Goal: Check status

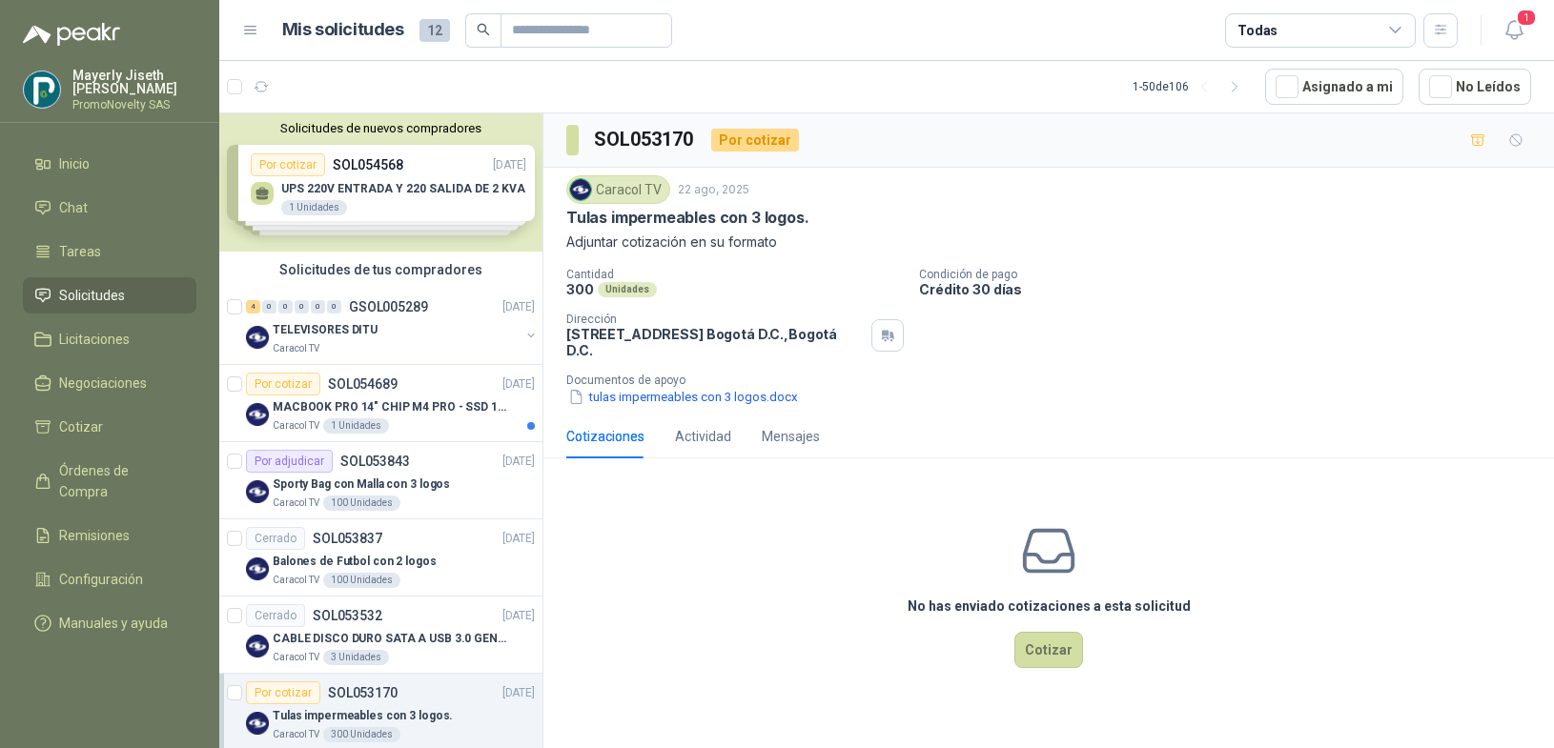
scroll to position [2440, 0]
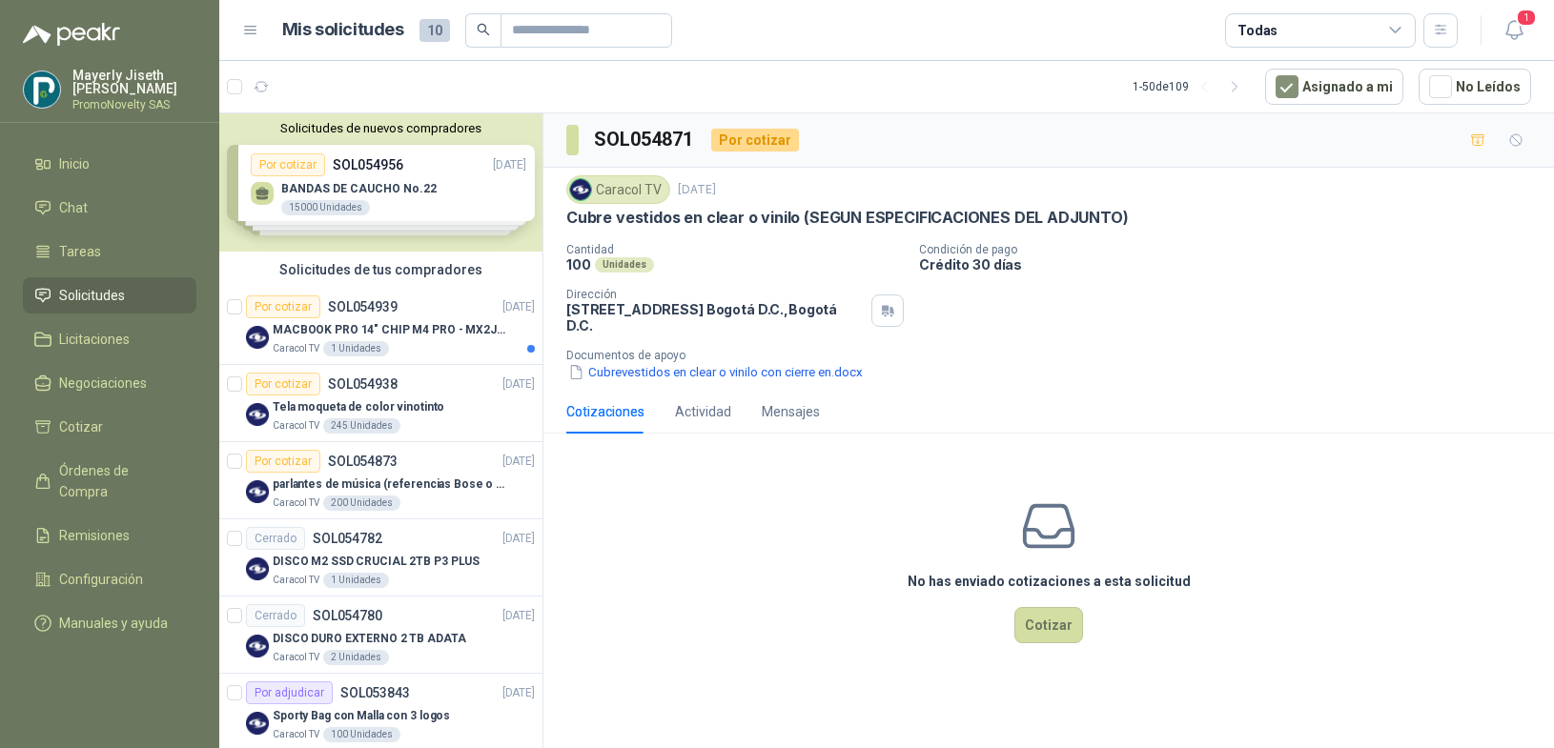
scroll to position [80, 0]
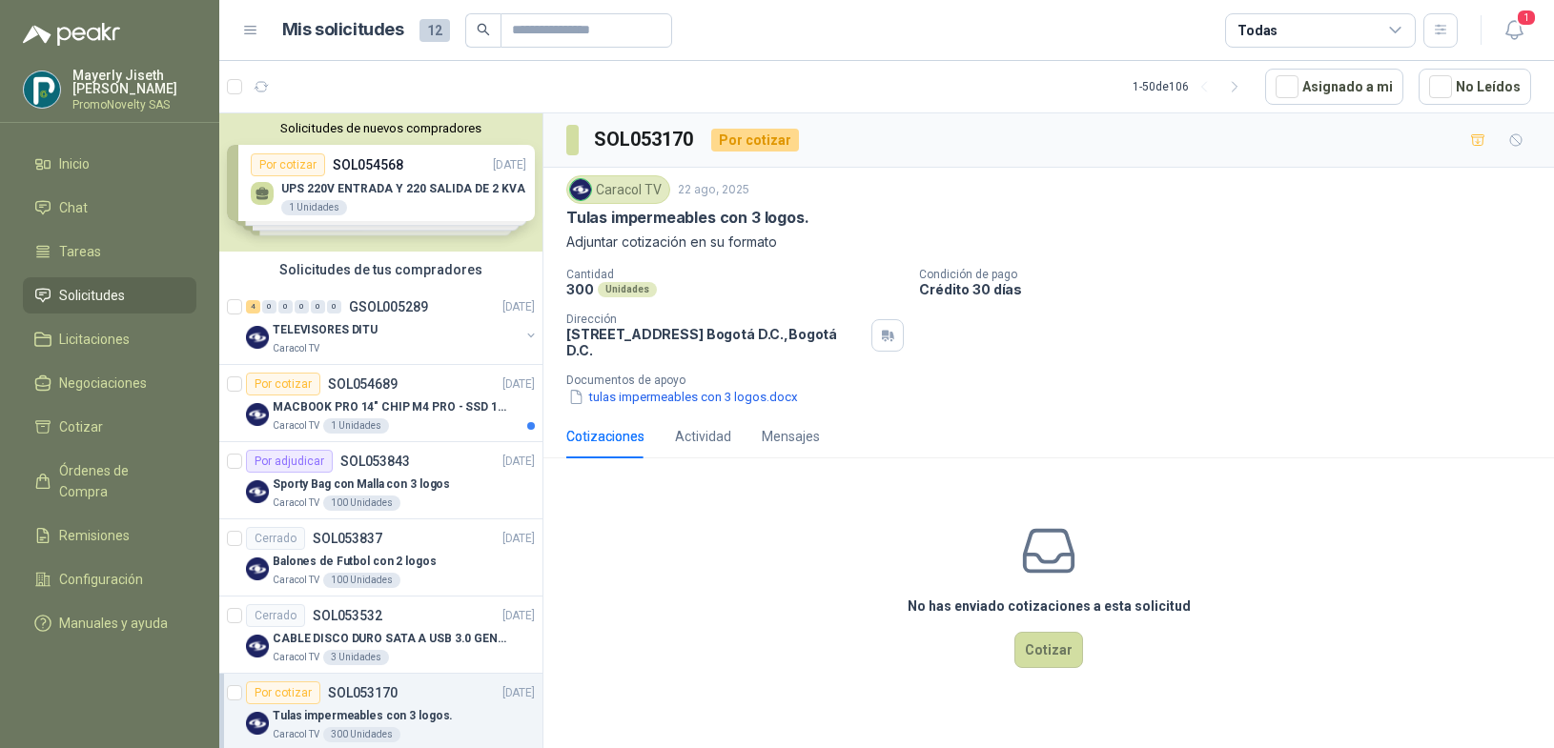
scroll to position [2440, 0]
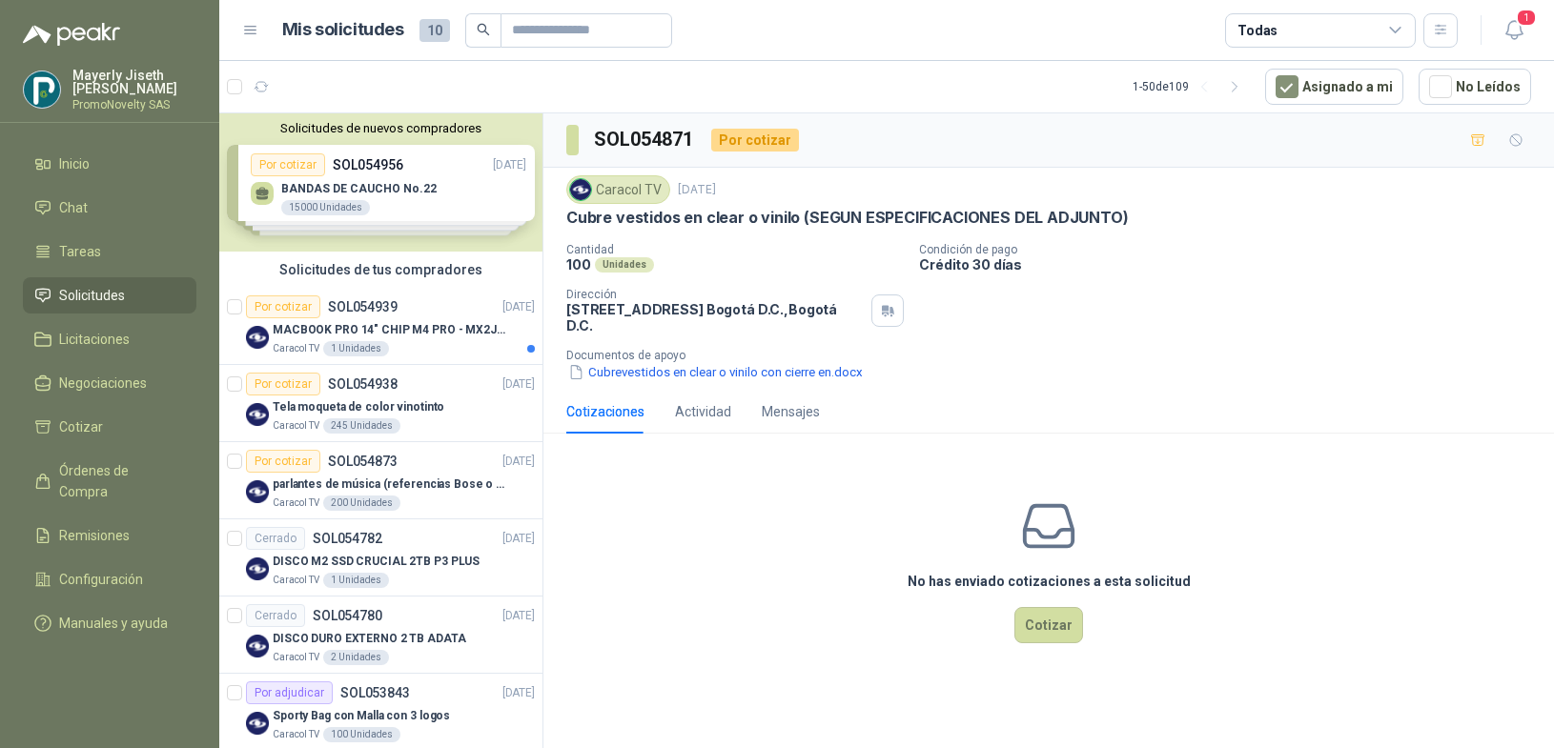
scroll to position [80, 0]
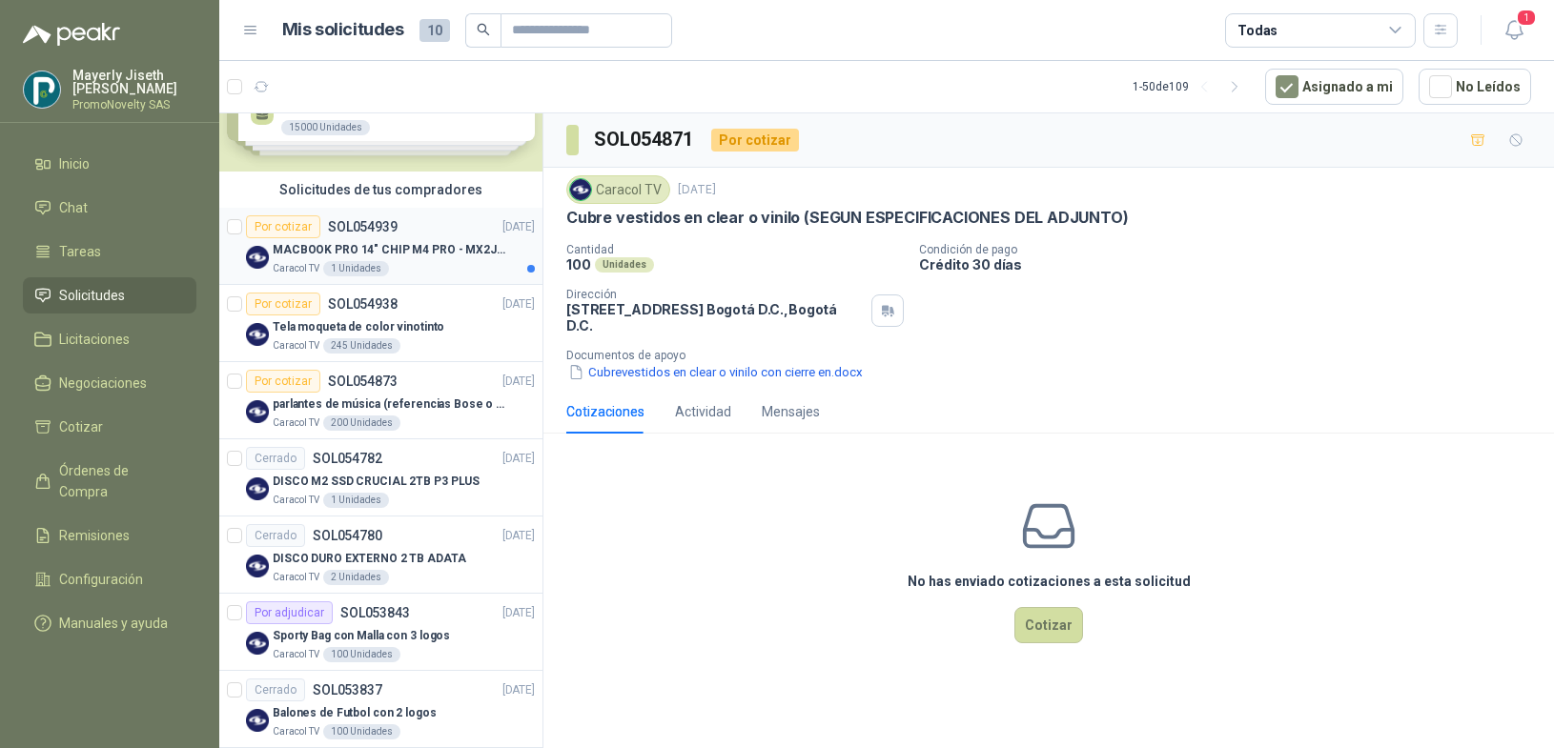
click at [389, 223] on p "SOL054939" at bounding box center [363, 226] width 70 height 13
